Goal: Information Seeking & Learning: Learn about a topic

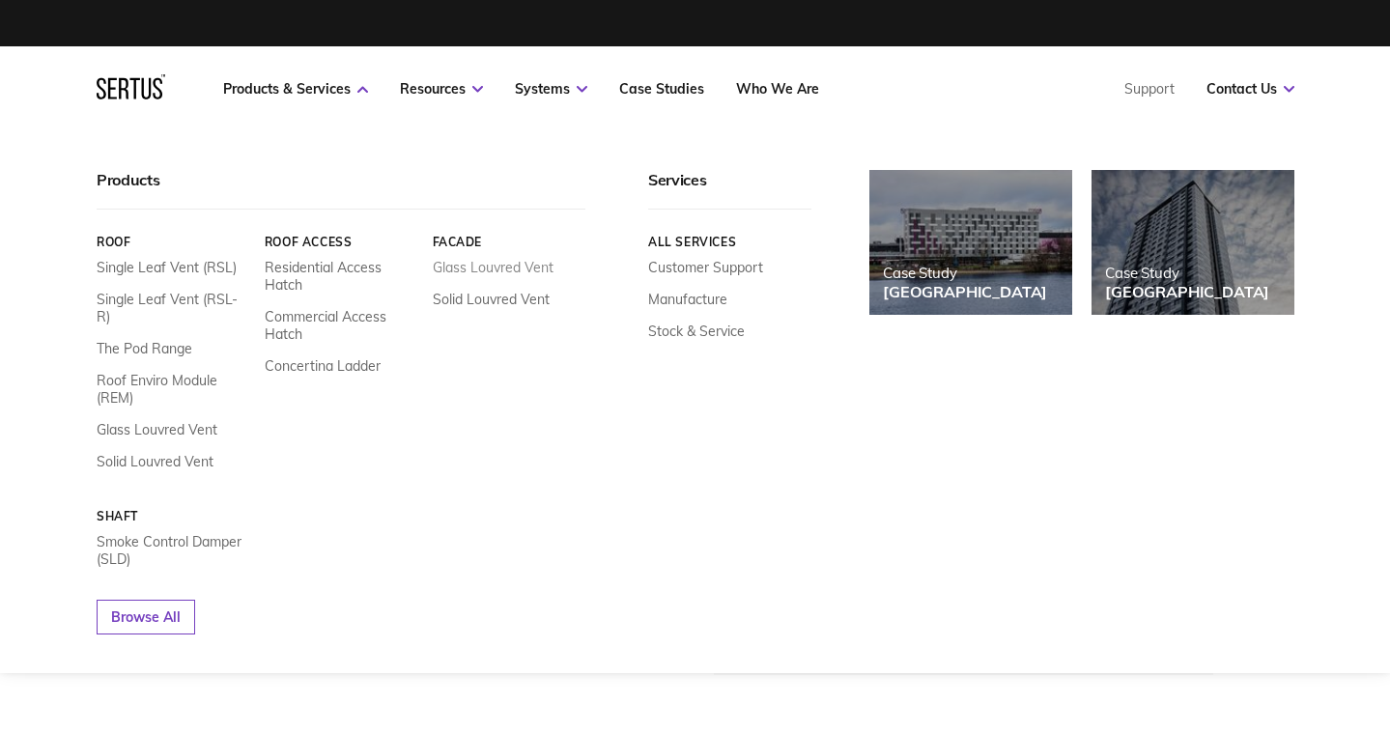
click at [483, 268] on link "Glass Louvred Vent" at bounding box center [492, 267] width 121 height 17
drag, startPoint x: 169, startPoint y: 399, endPoint x: 172, endPoint y: 415, distance: 16.7
click at [169, 399] on div "Single Leaf Vent (RSL) Single Leaf Vent (RSL-R) The Pod Range Roof Enviro Modul…" at bounding box center [174, 364] width 154 height 211
click at [172, 421] on link "Glass Louvred Vent" at bounding box center [157, 429] width 121 height 17
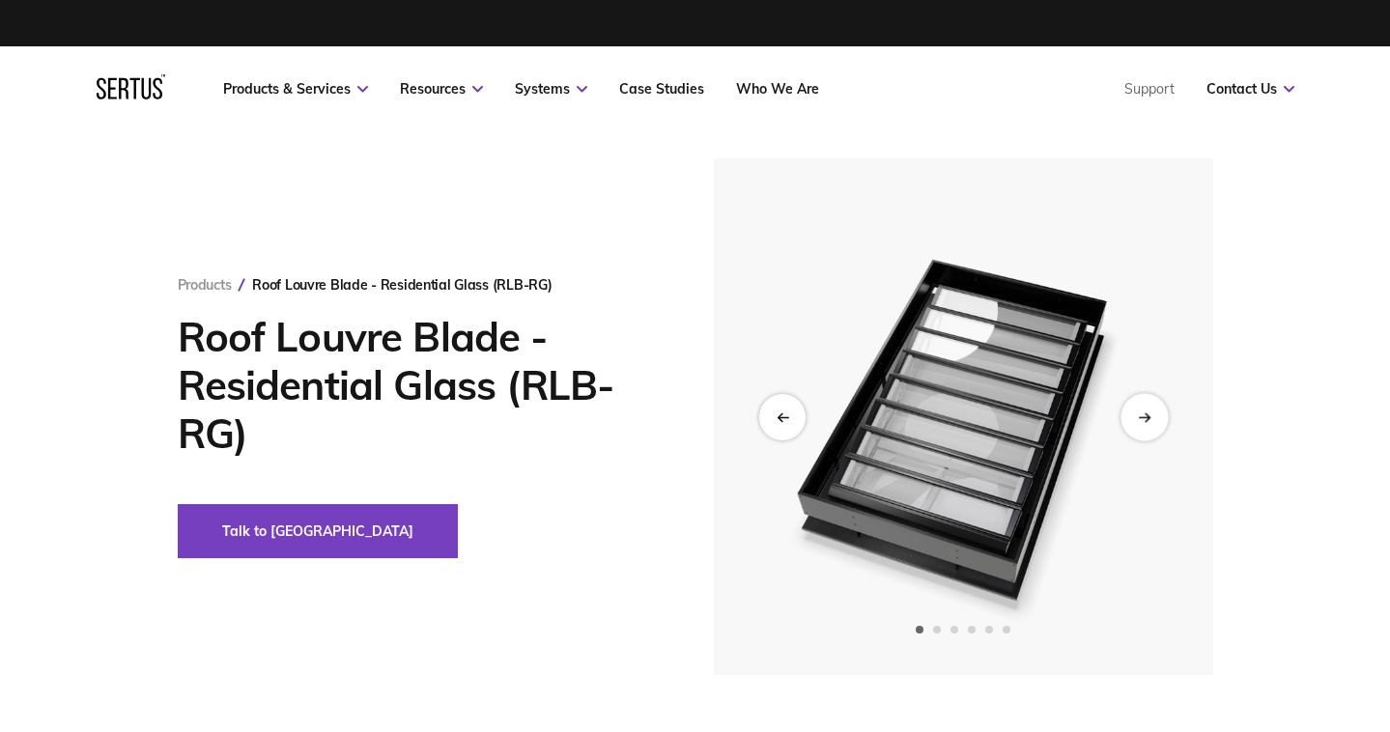
click at [1149, 420] on icon "Next slide" at bounding box center [1144, 416] width 13 height 11
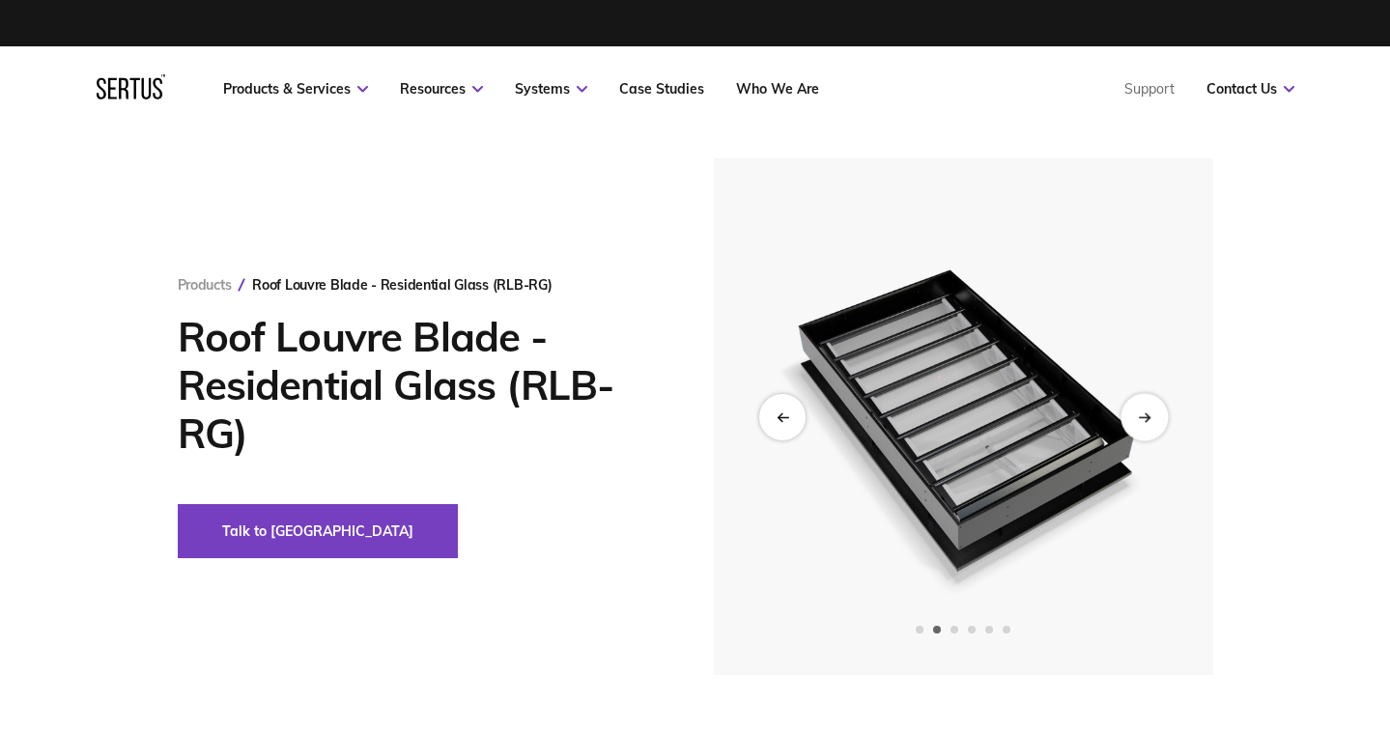
click at [1149, 420] on icon "Next slide" at bounding box center [1144, 416] width 13 height 11
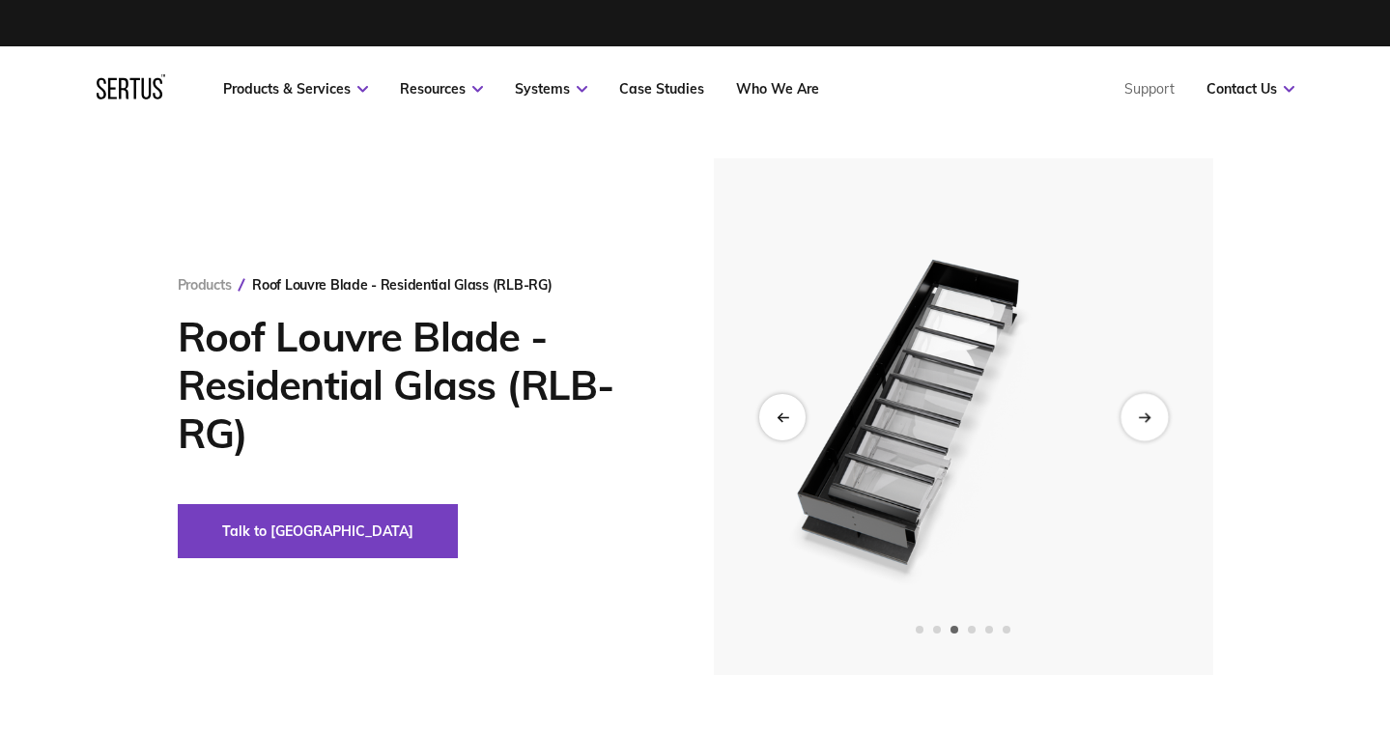
click at [1149, 420] on icon "Next slide" at bounding box center [1144, 416] width 13 height 11
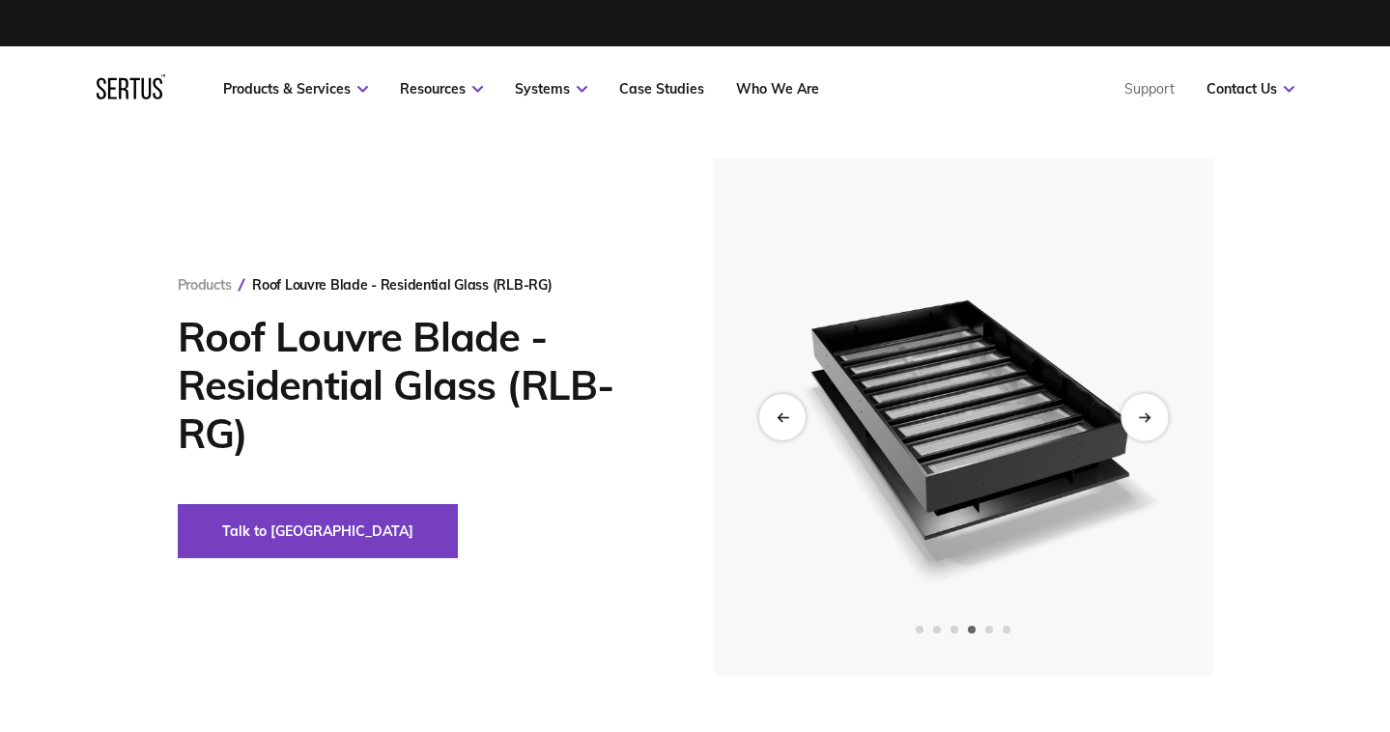
click at [1149, 420] on icon "Next slide" at bounding box center [1144, 416] width 13 height 11
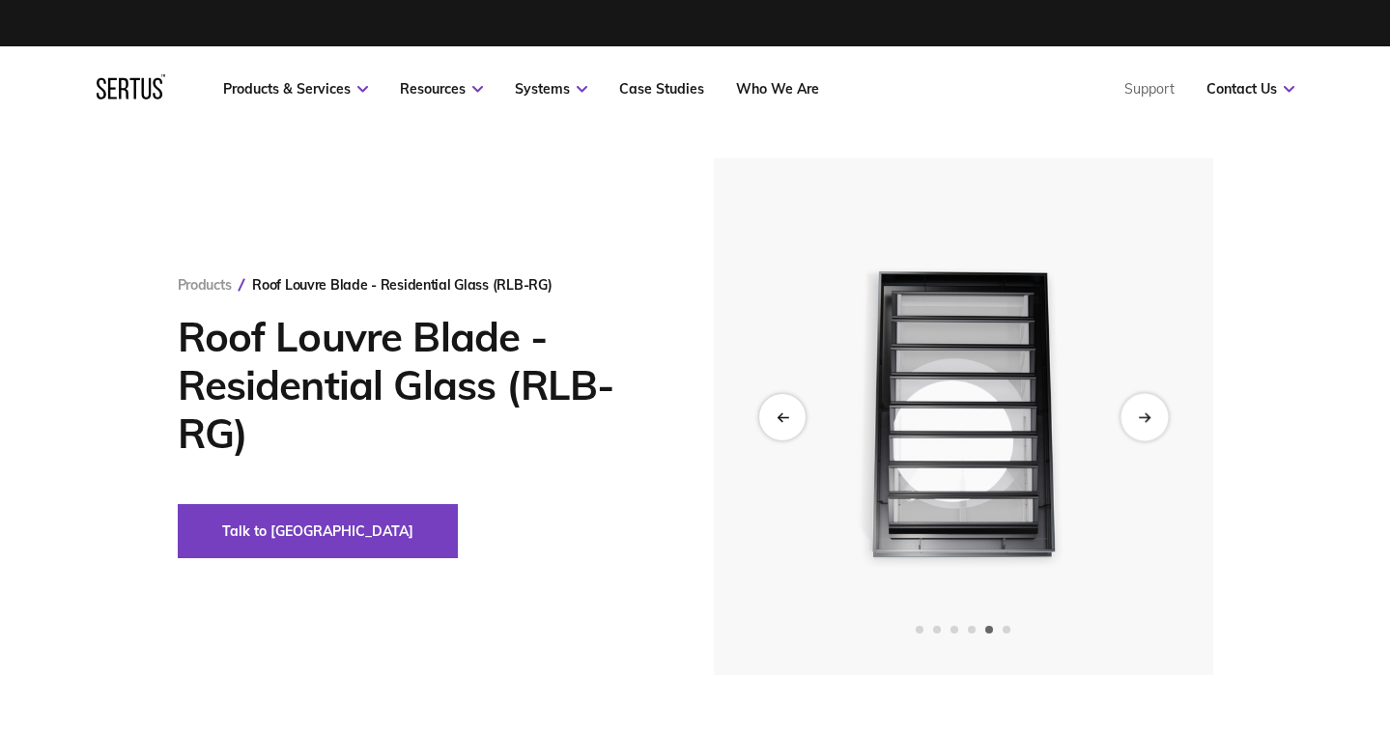
click at [1149, 420] on icon "Next slide" at bounding box center [1144, 416] width 13 height 11
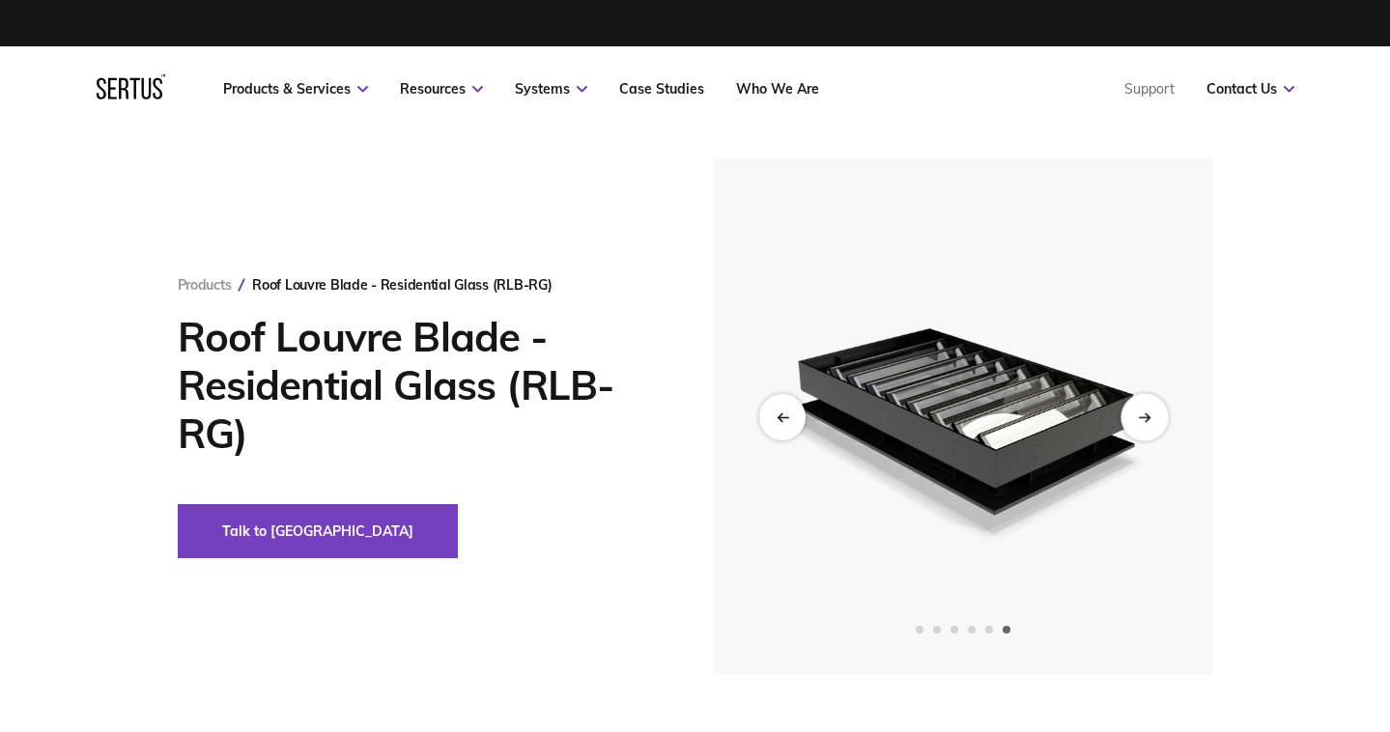
click at [1149, 420] on icon "Next slide" at bounding box center [1144, 416] width 13 height 11
click at [780, 419] on icon "Previous slide" at bounding box center [779, 416] width 4 height 8
